Goal: Communication & Community: Share content

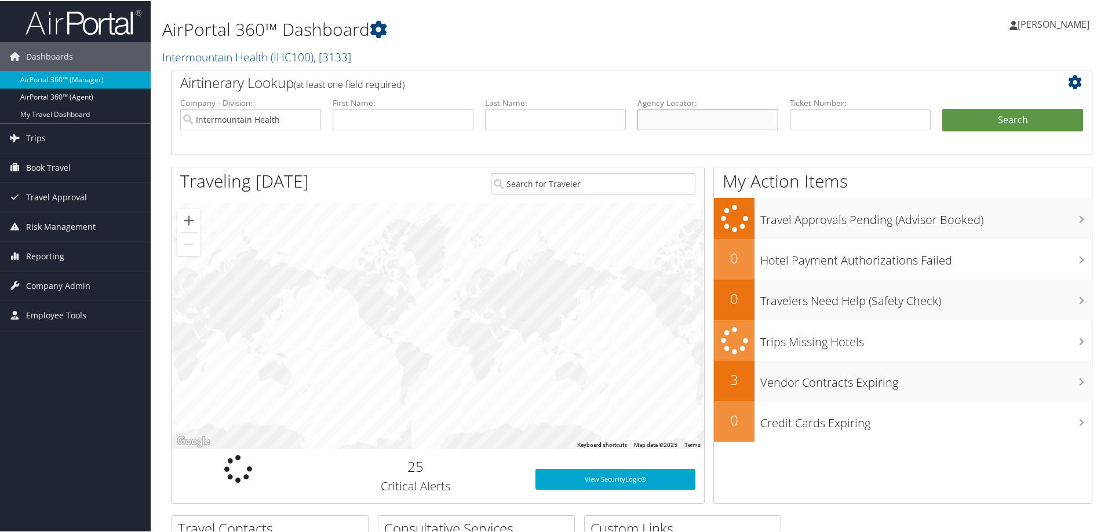
click at [655, 116] on input "text" at bounding box center [707, 118] width 141 height 21
paste input "DDF34T"
type input "DDF34T"
click at [962, 116] on button "Search" at bounding box center [1012, 119] width 141 height 23
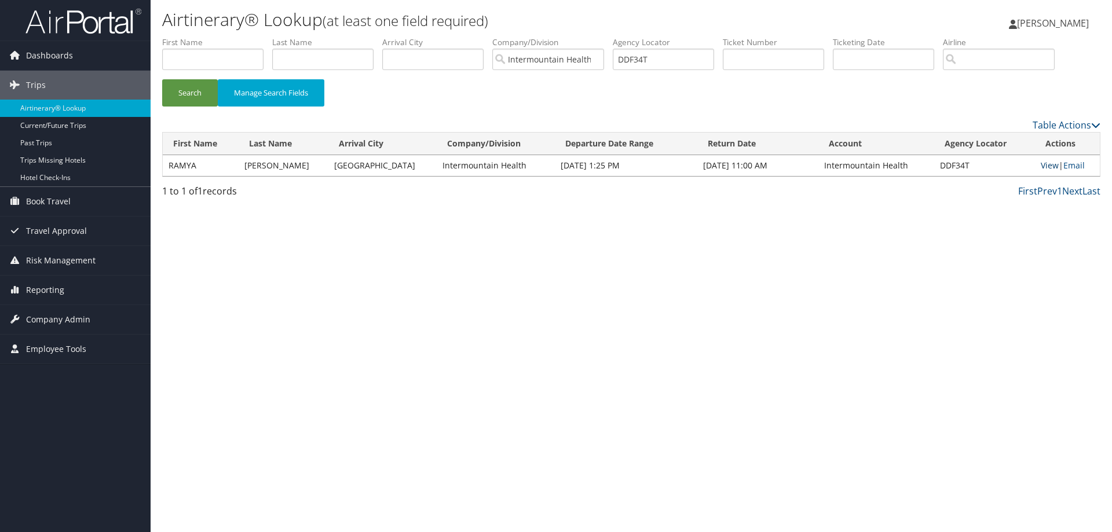
click at [1041, 164] on link "View" at bounding box center [1050, 165] width 18 height 11
drag, startPoint x: 658, startPoint y: 60, endPoint x: 604, endPoint y: 60, distance: 53.3
click at [604, 37] on ul "First Name Last Name Departure City Arrival City Company/Division Intermountain…" at bounding box center [631, 37] width 939 height 0
paste input "DDF375/"
click at [180, 90] on button "Search" at bounding box center [190, 92] width 56 height 27
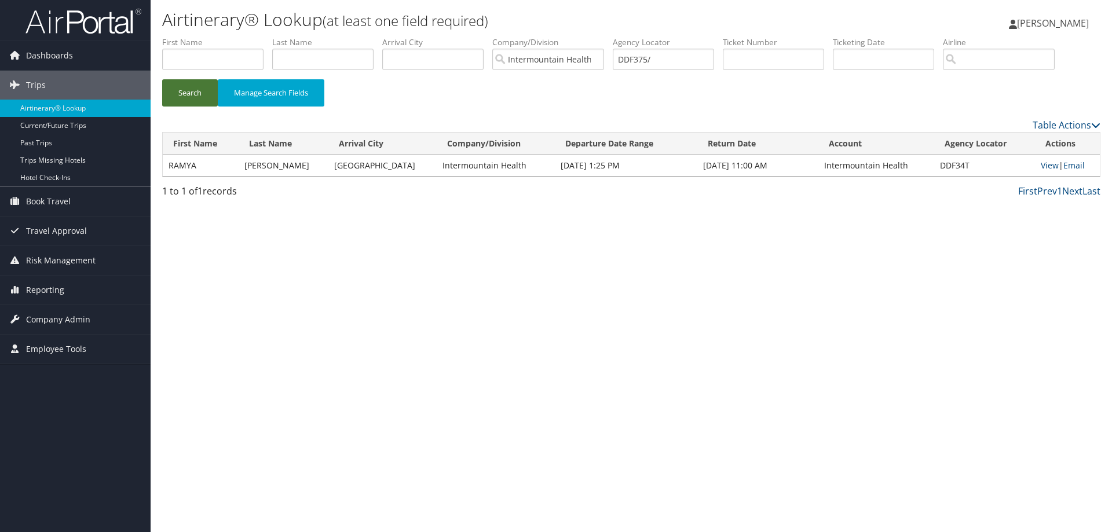
click at [180, 90] on button "Search" at bounding box center [190, 92] width 56 height 27
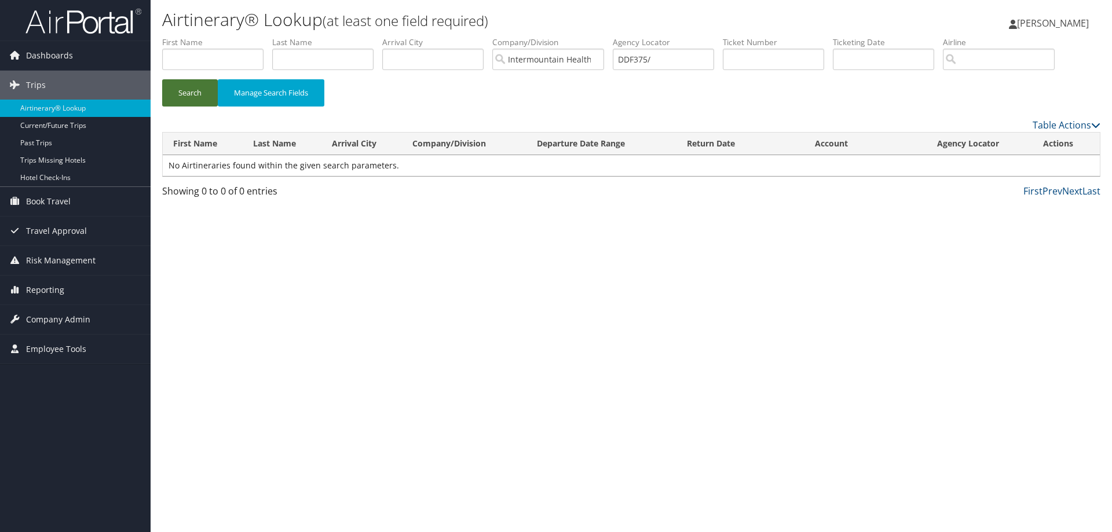
click at [200, 94] on button "Search" at bounding box center [190, 92] width 56 height 27
click at [656, 60] on input "DDF375/" at bounding box center [663, 59] width 101 height 21
click at [192, 96] on button "Search" at bounding box center [190, 92] width 56 height 27
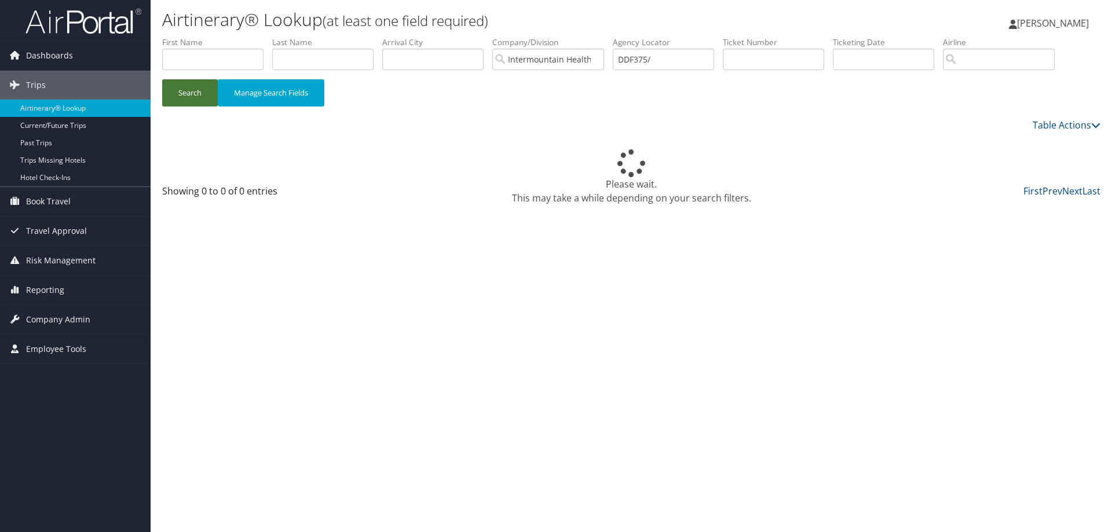
click at [192, 96] on button "Search" at bounding box center [190, 92] width 56 height 27
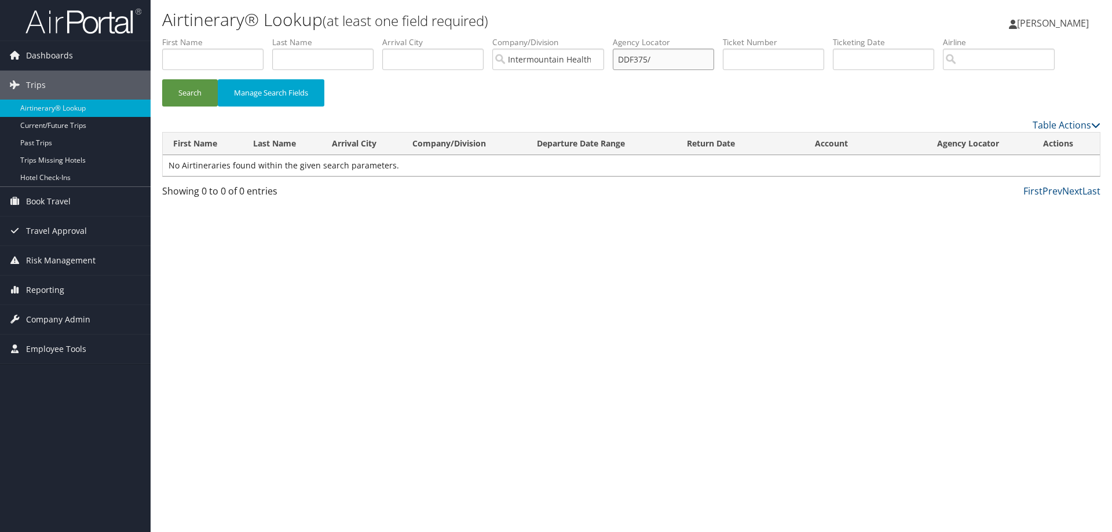
click at [657, 60] on input "DDF375/" at bounding box center [663, 59] width 101 height 21
type input "DDF375"
click at [188, 89] on button "Search" at bounding box center [190, 92] width 56 height 27
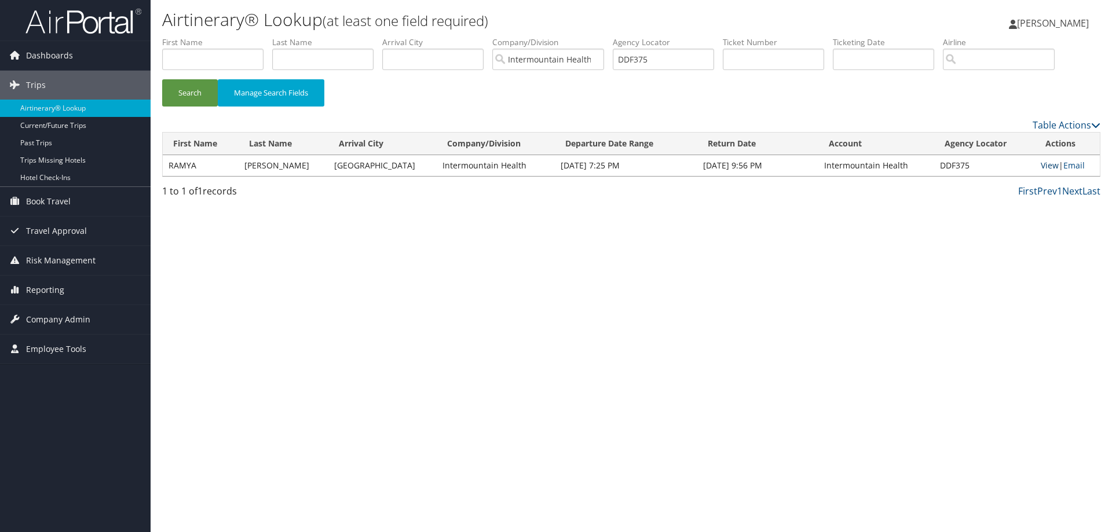
click at [1041, 167] on link "View" at bounding box center [1050, 165] width 18 height 11
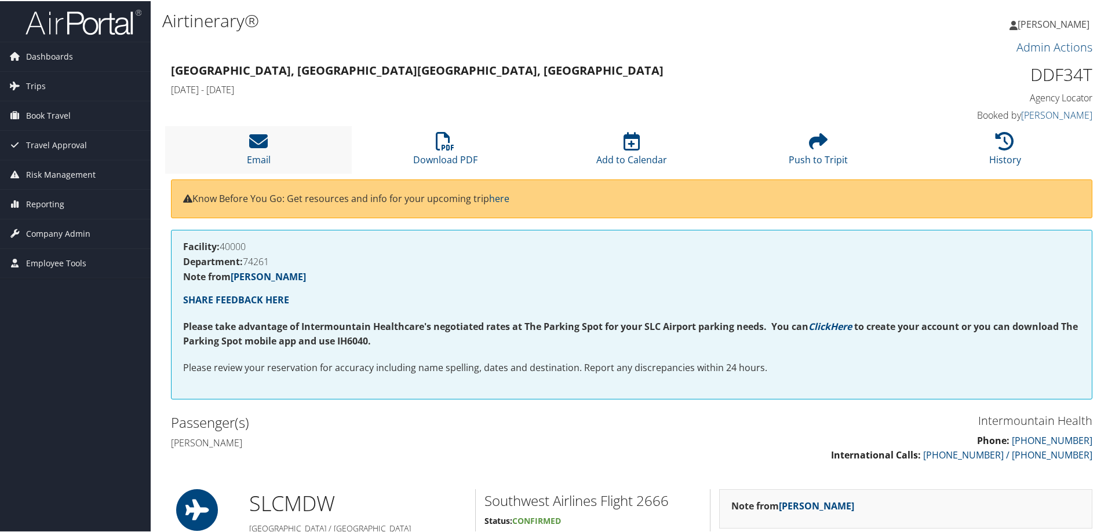
click at [264, 151] on li "Email" at bounding box center [258, 148] width 187 height 47
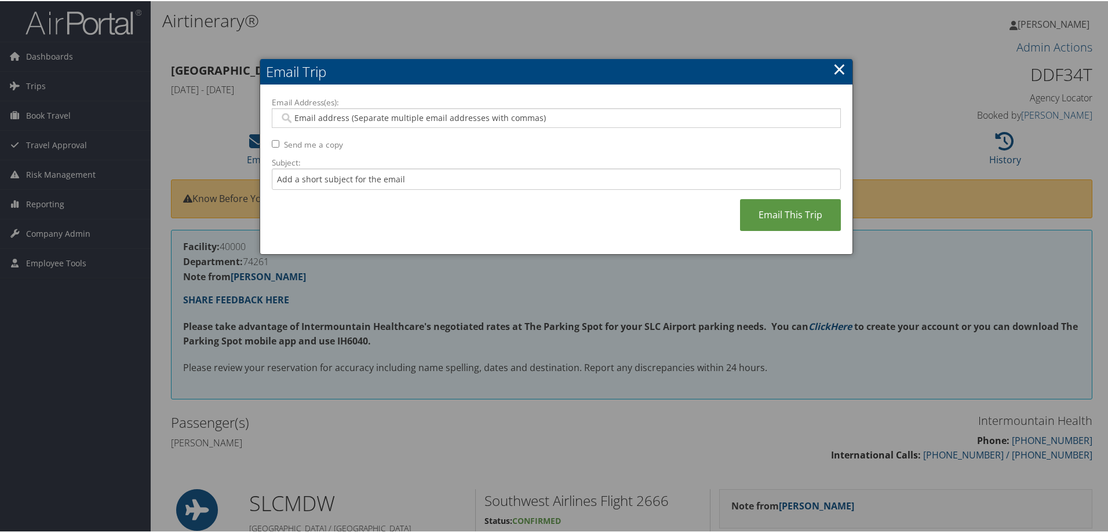
click at [319, 117] on input "Email Address(es):" at bounding box center [555, 117] width 553 height 12
type input "[PERSON_NAME].[PERSON_NAME]@"
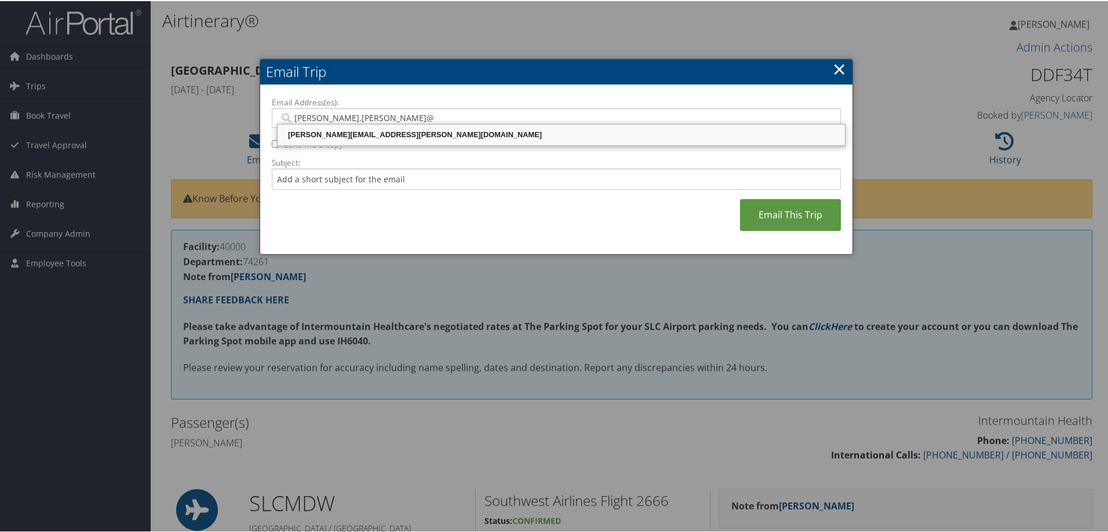
click at [322, 136] on div "[PERSON_NAME][EMAIL_ADDRESS][PERSON_NAME][DOMAIN_NAME]" at bounding box center [561, 134] width 564 height 12
type input "[PERSON_NAME][EMAIL_ADDRESS][PERSON_NAME][DOMAIN_NAME]"
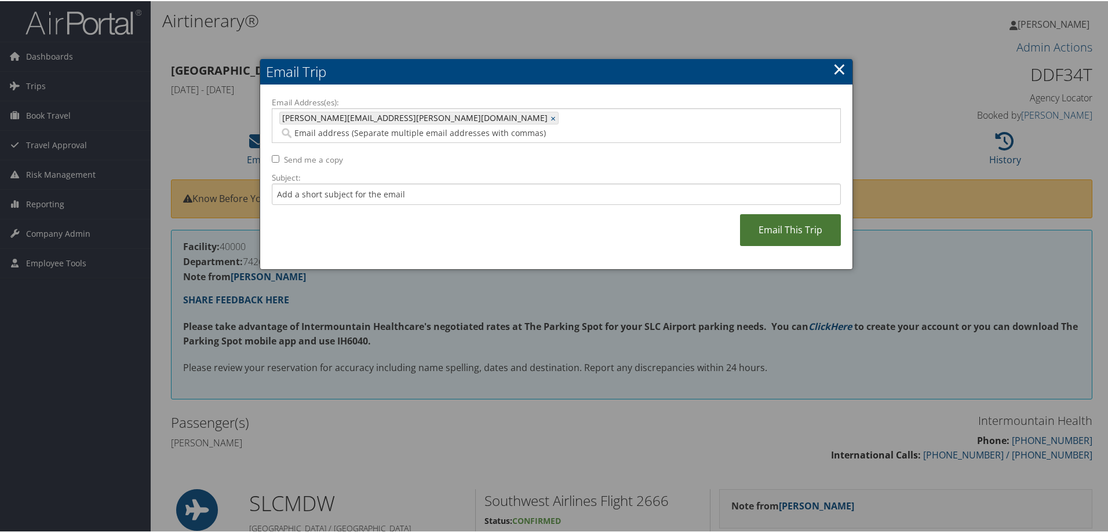
drag, startPoint x: 787, startPoint y: 218, endPoint x: 793, endPoint y: 217, distance: 5.9
click at [787, 217] on link "Email This Trip" at bounding box center [790, 229] width 101 height 32
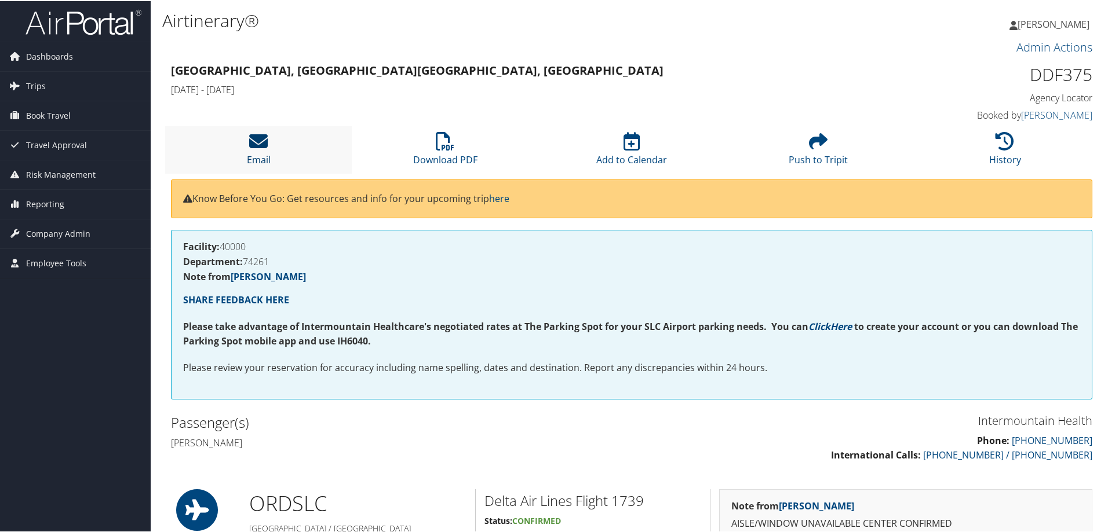
click at [258, 143] on icon at bounding box center [258, 140] width 19 height 19
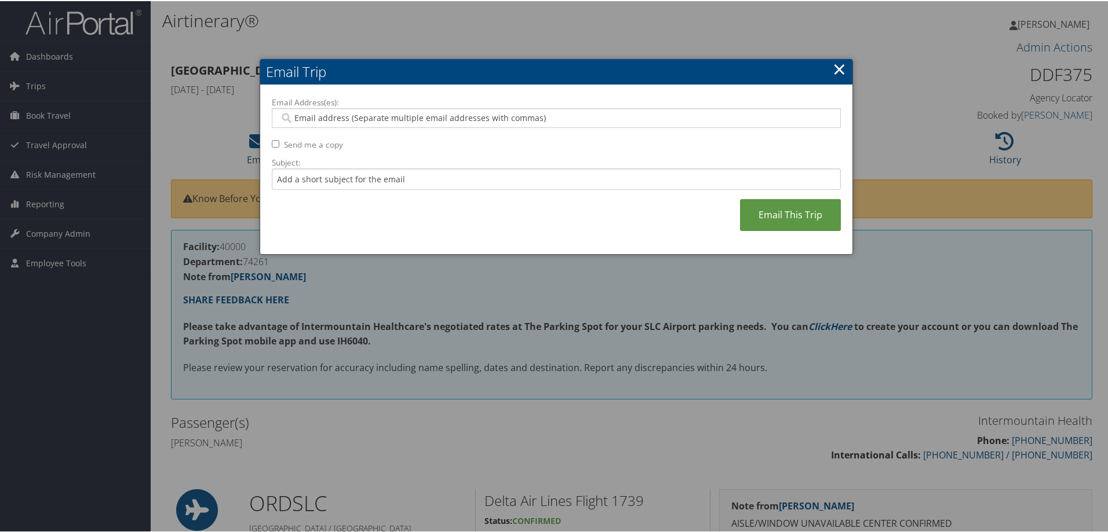
click at [296, 112] on input "Email Address(es):" at bounding box center [555, 117] width 553 height 12
type input "ann.gibson@"
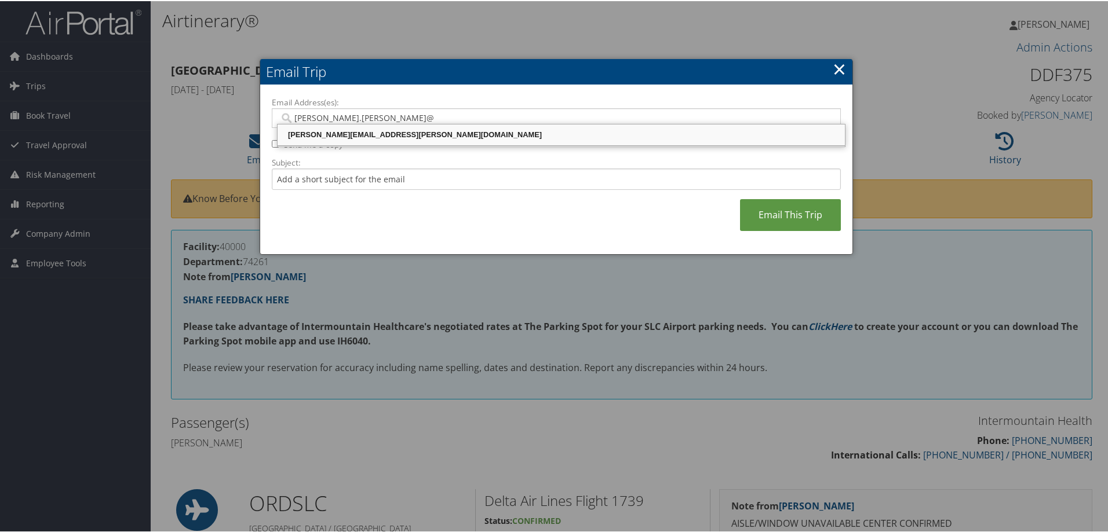
click at [370, 137] on div "ANN.GIBSON@IMAIL.ORG" at bounding box center [561, 134] width 564 height 12
type input "ANN.GIBSON@IMAIL.ORG"
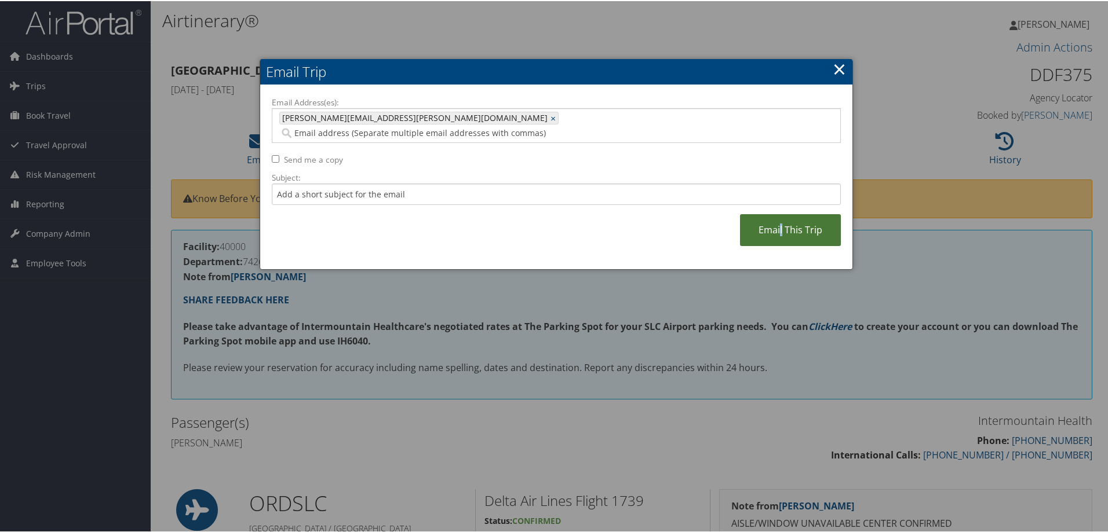
click at [780, 213] on link "Email This Trip" at bounding box center [790, 229] width 101 height 32
